Goal: Task Accomplishment & Management: Complete application form

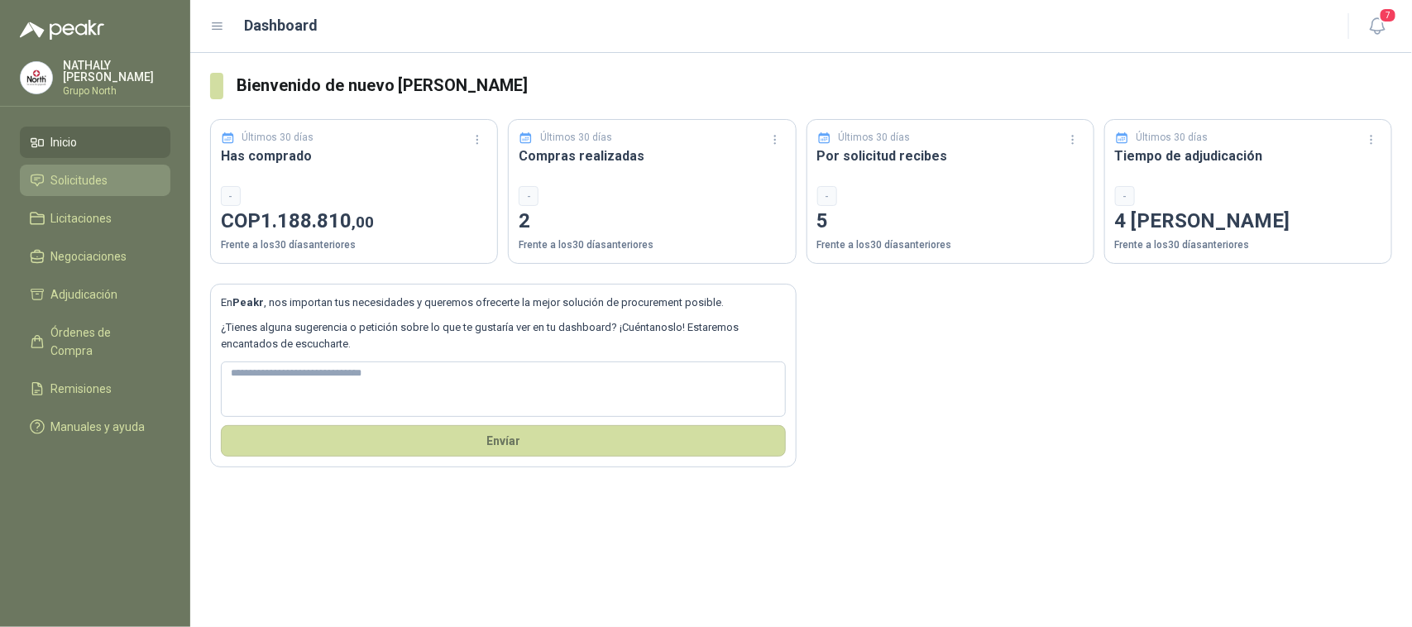
click at [76, 175] on span "Solicitudes" at bounding box center [79, 180] width 57 height 18
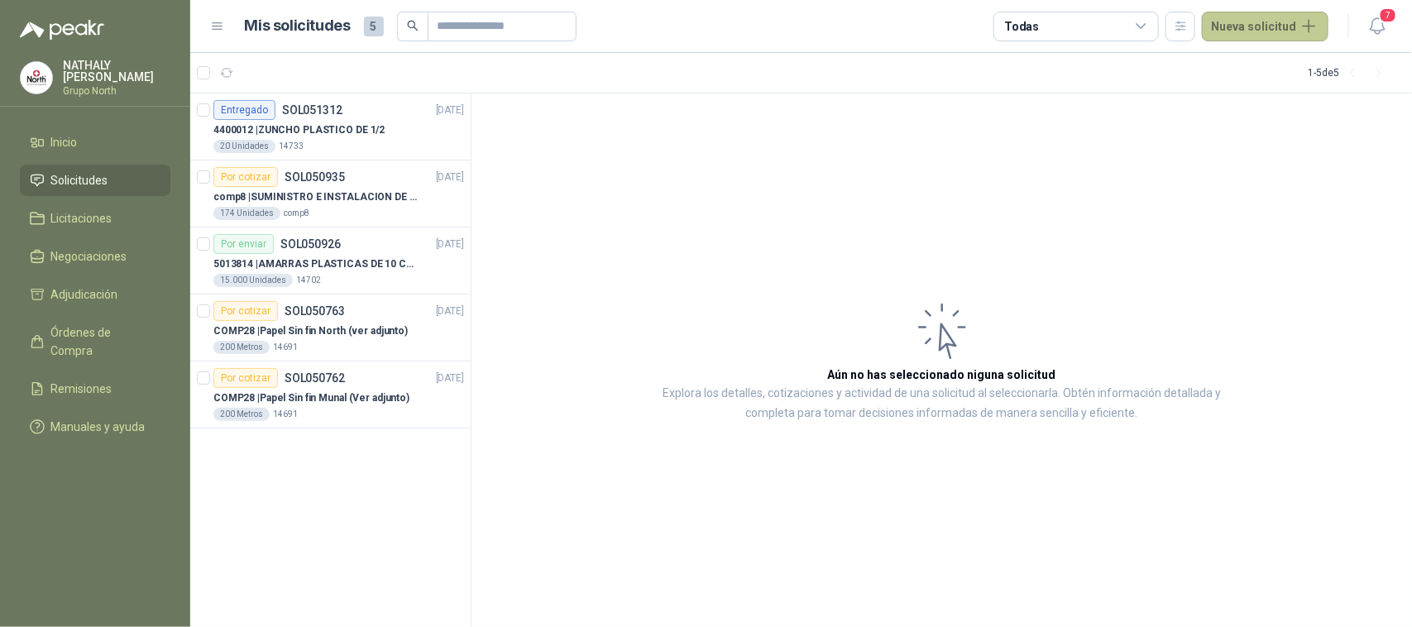
click at [1249, 22] on button "Nueva solicitud" at bounding box center [1265, 27] width 127 height 30
click at [1280, 66] on link "Solicitud" at bounding box center [1284, 65] width 141 height 29
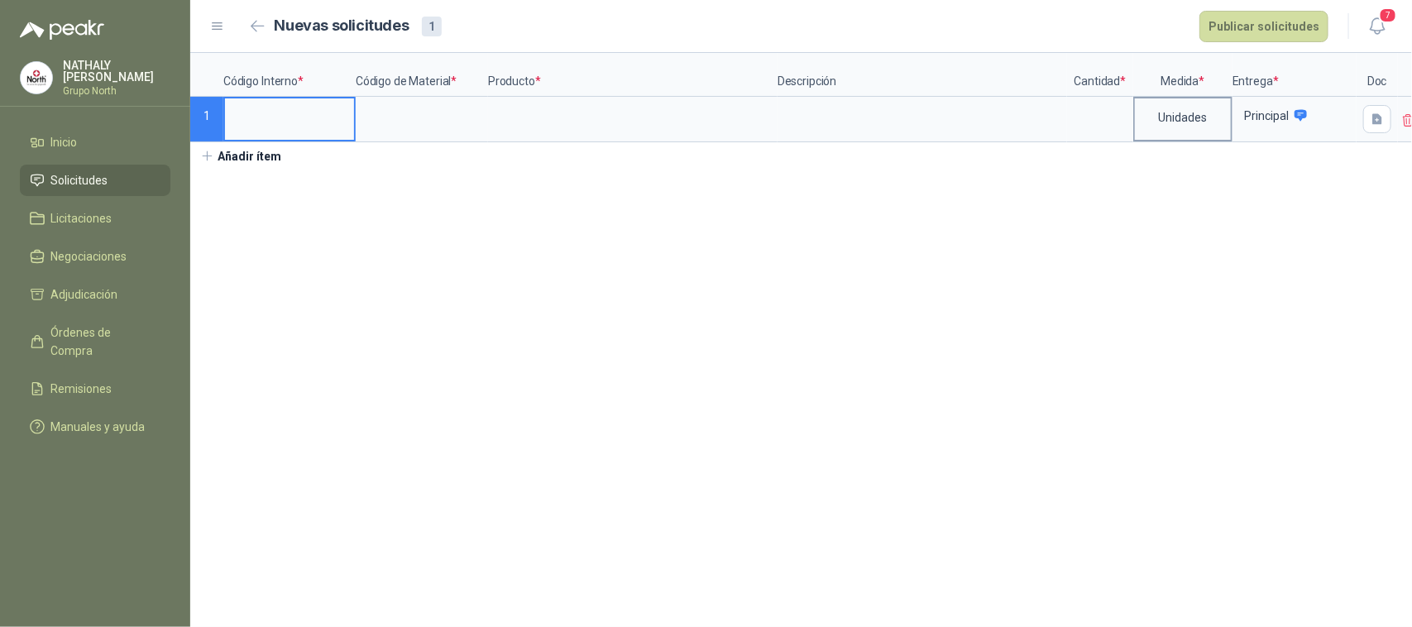
click at [1204, 118] on div "Unidades" at bounding box center [1183, 117] width 96 height 38
